Goal: Find specific page/section: Find specific page/section

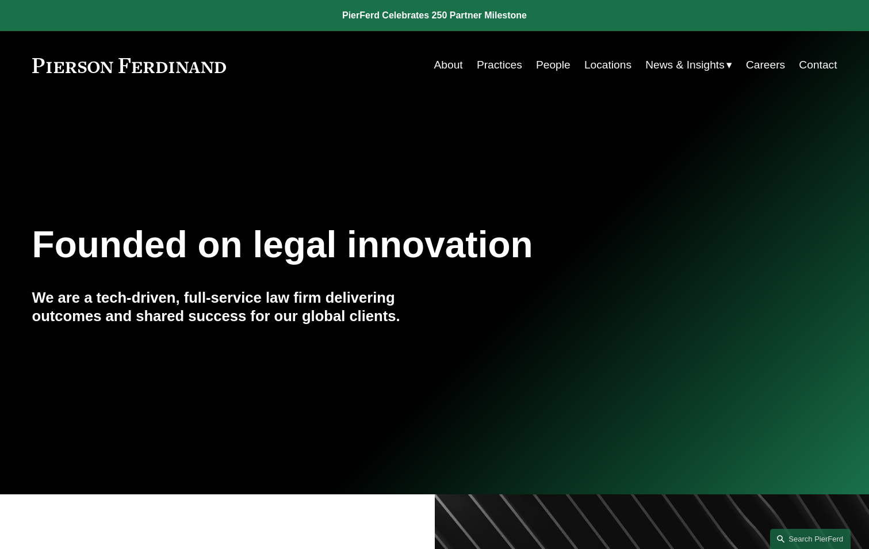
click at [551, 67] on link "People" at bounding box center [553, 65] width 35 height 22
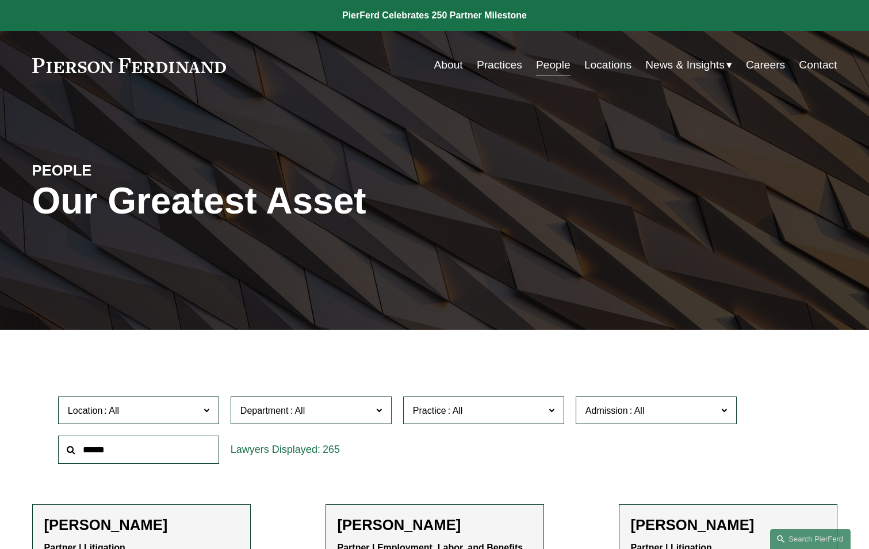
click at [189, 453] on input "text" at bounding box center [138, 450] width 161 height 28
type input "****"
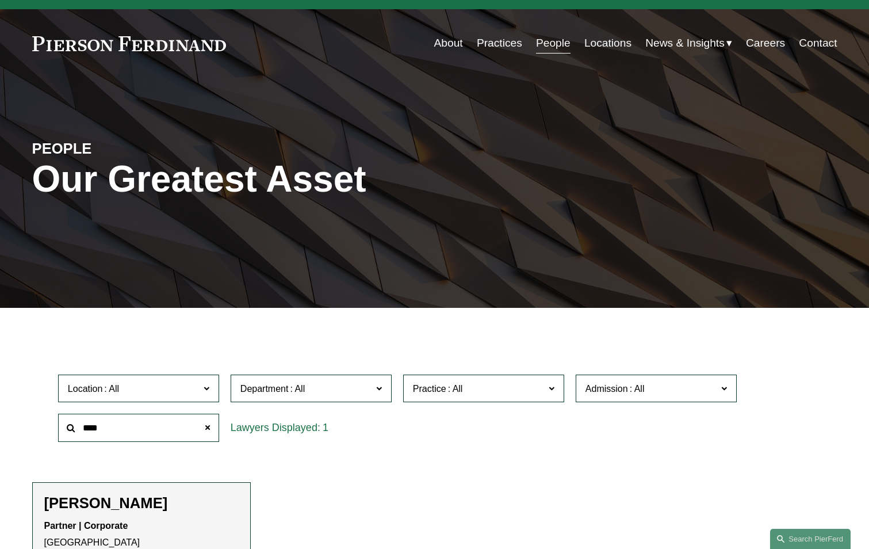
scroll to position [230, 0]
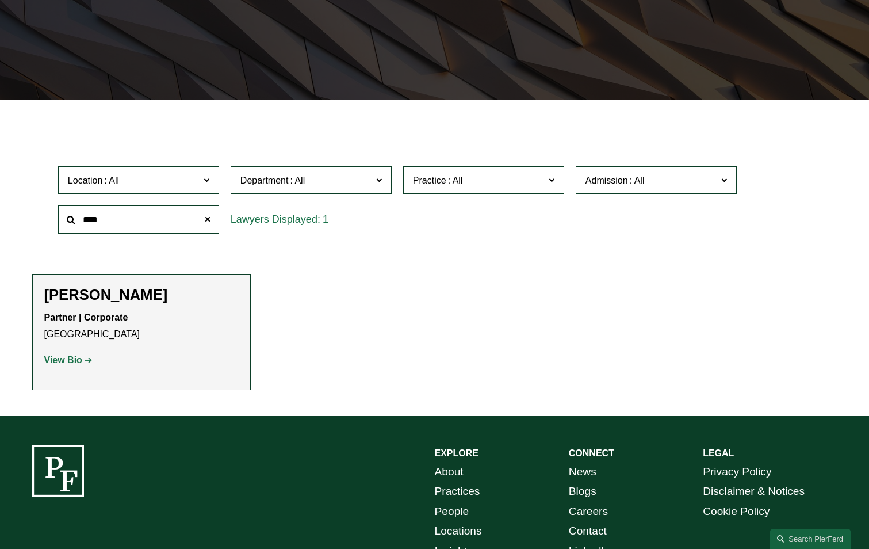
click at [70, 361] on strong "View Bio" at bounding box center [63, 360] width 38 height 10
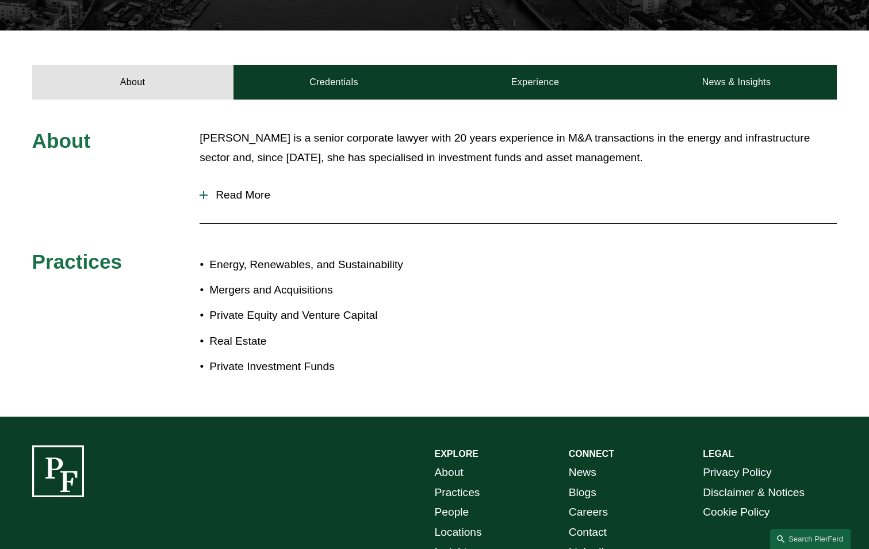
scroll to position [144, 0]
